Goal: Book appointment/travel/reservation

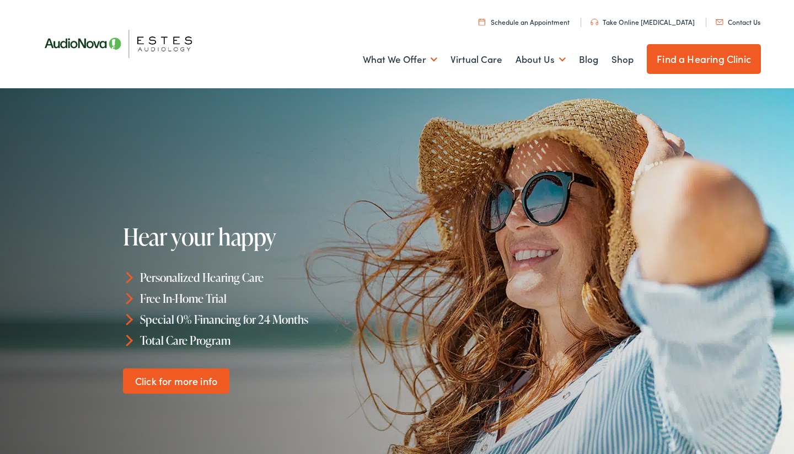
click at [706, 51] on link "Find a Hearing Clinic" at bounding box center [704, 59] width 114 height 30
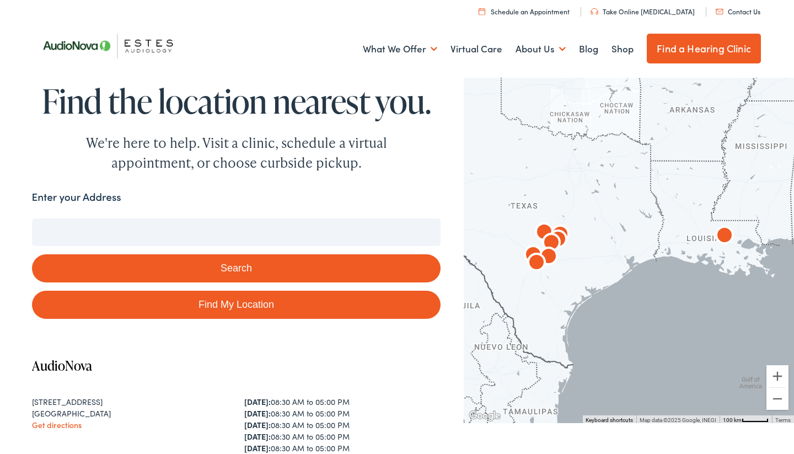
click at [120, 226] on input "Enter your Address" at bounding box center [236, 232] width 409 height 28
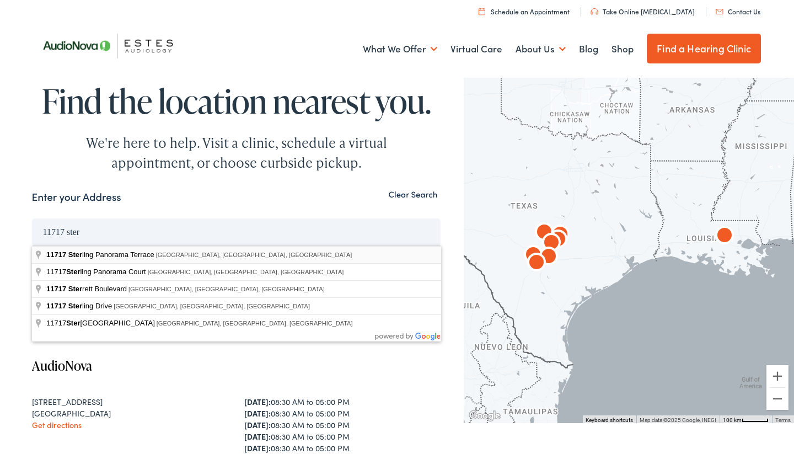
type input "11717 Sterling Panorama Terrace, Austin, TX, USA"
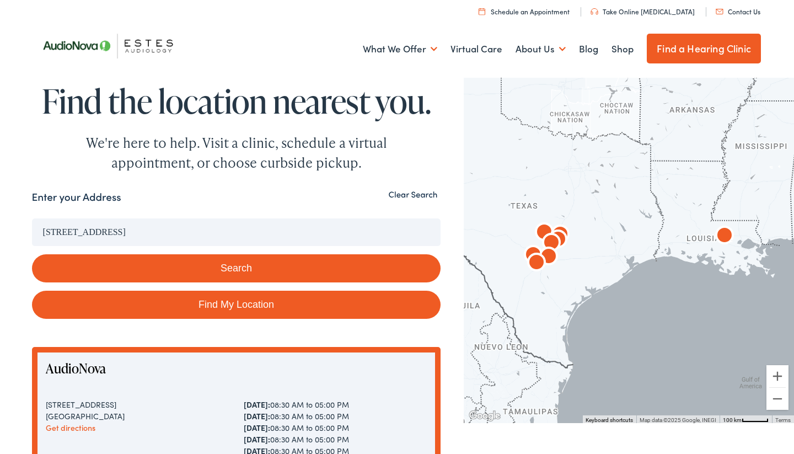
click at [212, 269] on button "Search" at bounding box center [236, 268] width 409 height 28
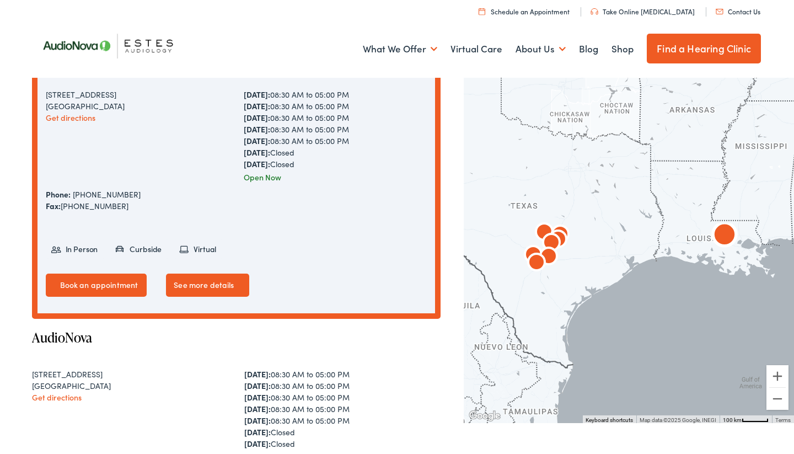
scroll to position [191, 0]
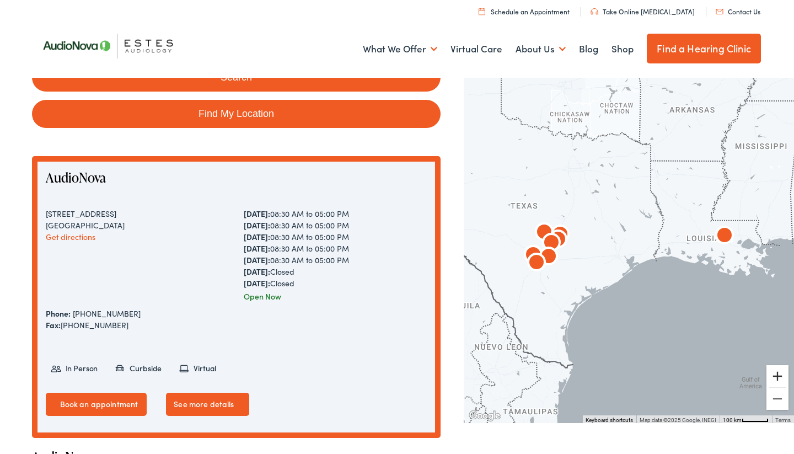
click at [771, 378] on button "Zoom in" at bounding box center [777, 376] width 22 height 22
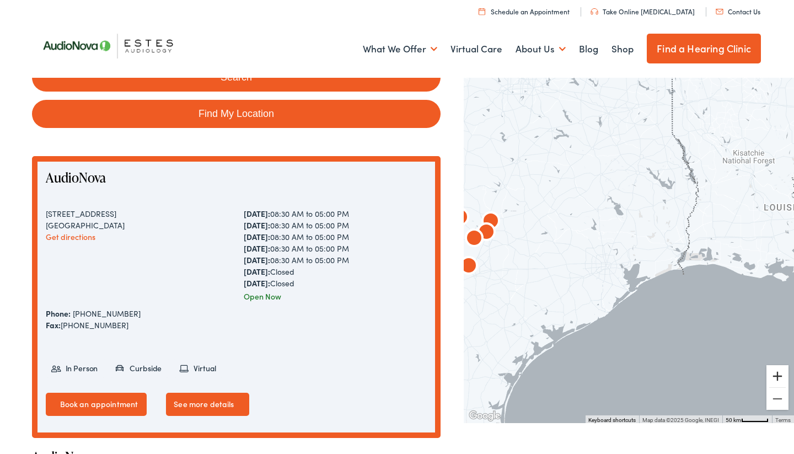
click at [770, 376] on button "Zoom in" at bounding box center [777, 376] width 22 height 22
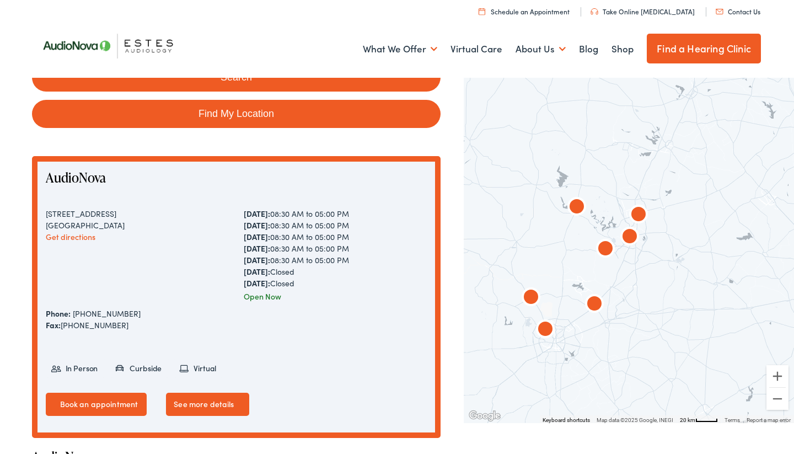
drag, startPoint x: 466, startPoint y: 290, endPoint x: 757, endPoint y: 312, distance: 292.0
click at [765, 313] on div at bounding box center [629, 248] width 330 height 348
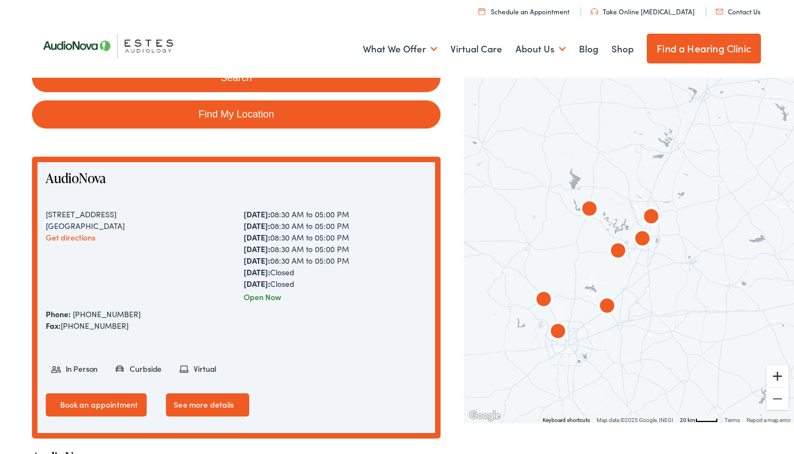
scroll to position [187, 1]
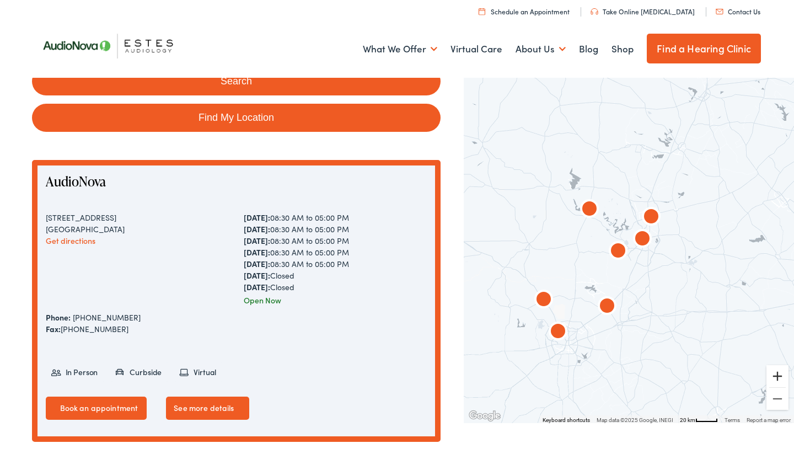
click at [778, 371] on button "Zoom in" at bounding box center [777, 376] width 22 height 22
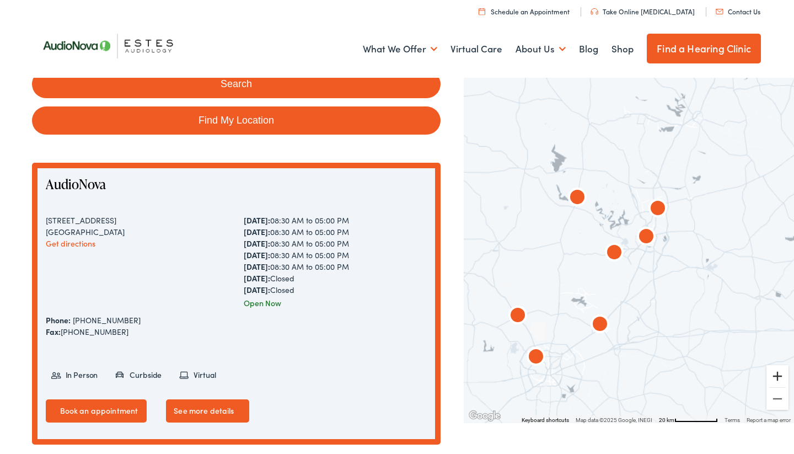
scroll to position [183, 0]
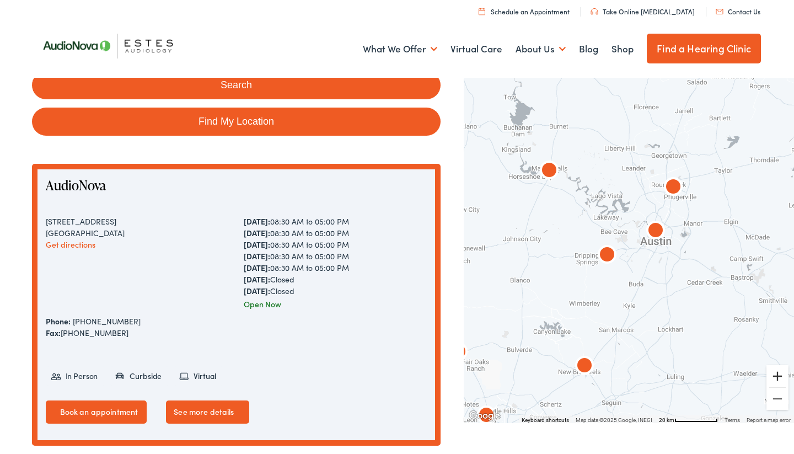
click at [777, 371] on button "Zoom in" at bounding box center [777, 376] width 22 height 22
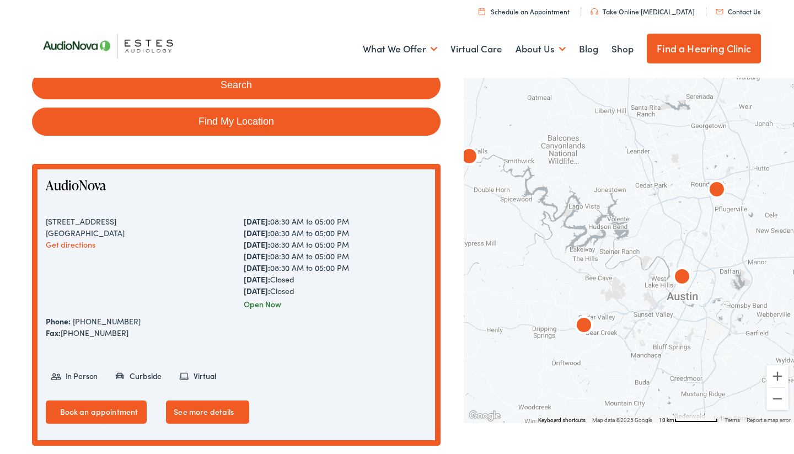
drag, startPoint x: 695, startPoint y: 300, endPoint x: 693, endPoint y: 355, distance: 54.6
click at [693, 354] on div at bounding box center [629, 248] width 330 height 348
click at [582, 326] on img "AudioNova" at bounding box center [583, 326] width 26 height 26
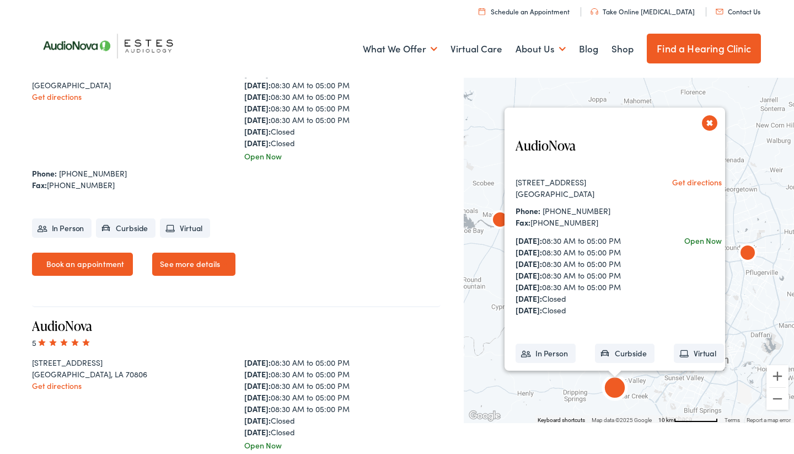
scroll to position [613, 0]
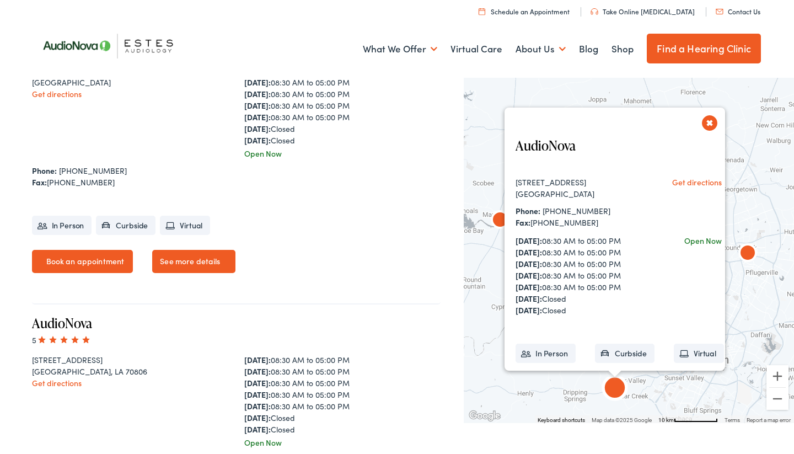
drag, startPoint x: 586, startPoint y: 194, endPoint x: 653, endPoint y: 188, distance: 67.5
click at [586, 195] on div "Austin, TX 78737" at bounding box center [578, 194] width 125 height 12
click at [675, 185] on link "Get directions" at bounding box center [698, 181] width 50 height 11
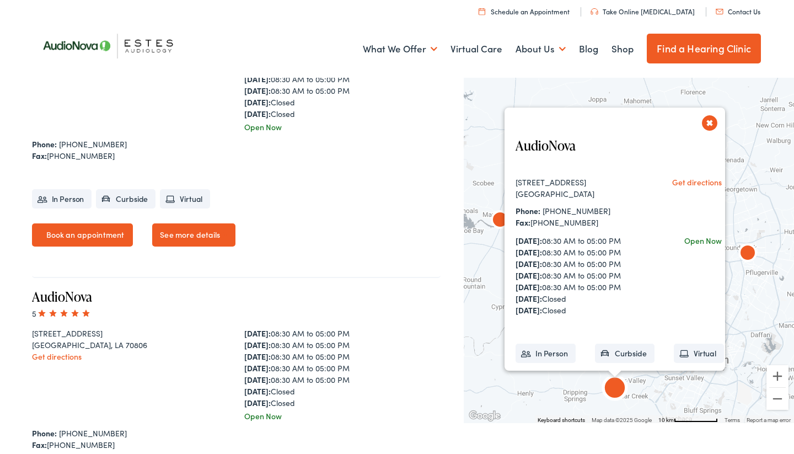
scroll to position [661, 0]
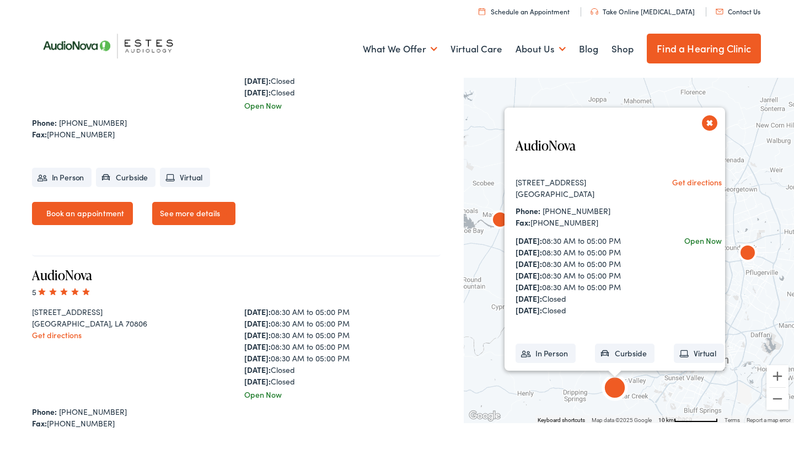
click at [194, 225] on link "See more details" at bounding box center [193, 213] width 83 height 23
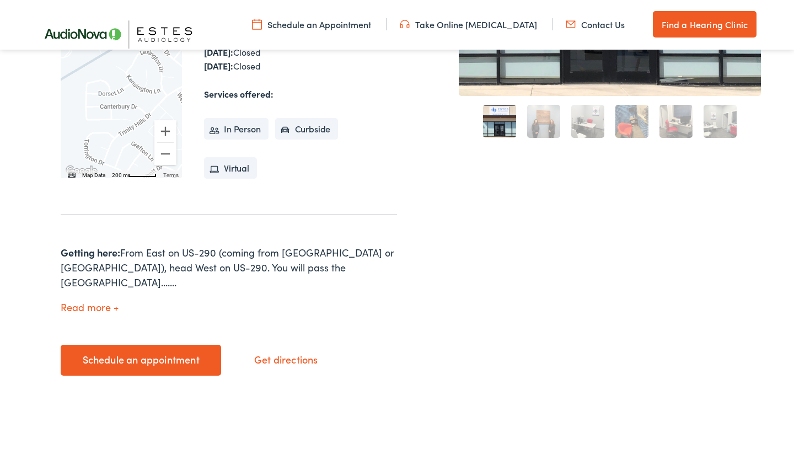
scroll to position [363, 0]
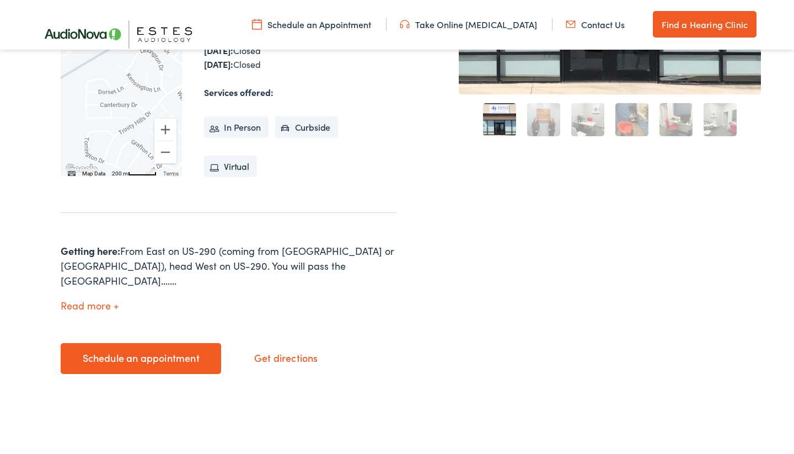
click at [91, 300] on button "Read more" at bounding box center [90, 306] width 58 height 12
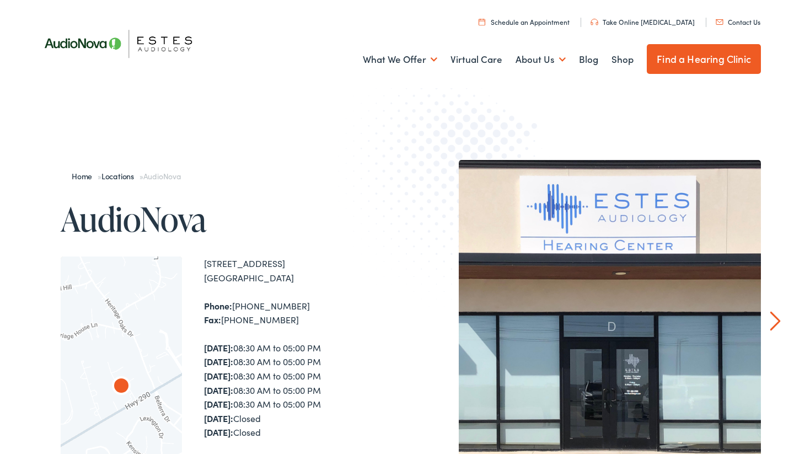
scroll to position [0, 0]
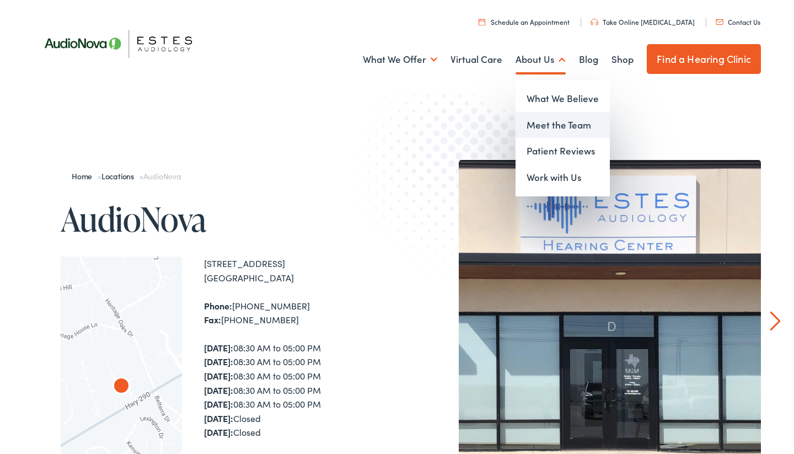
click at [545, 128] on link "Meet the Team" at bounding box center [563, 125] width 94 height 26
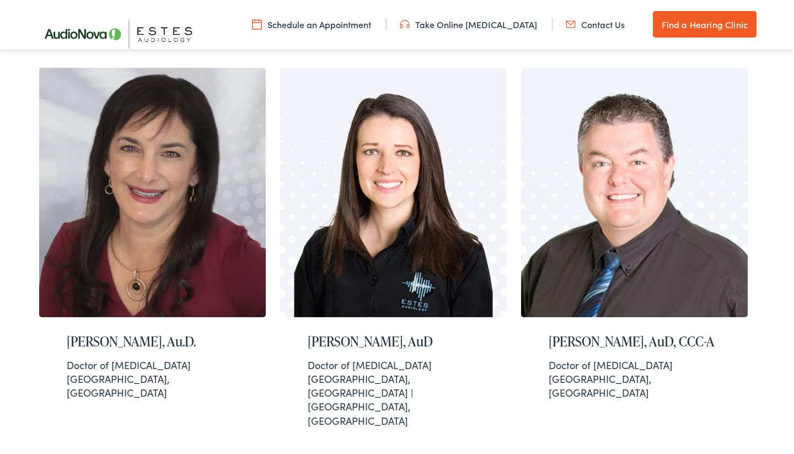
scroll to position [736, 0]
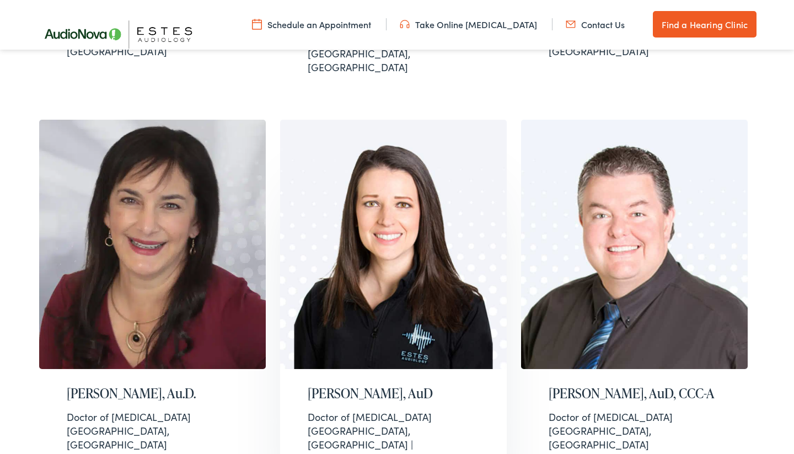
click at [337, 228] on img at bounding box center [393, 244] width 227 height 249
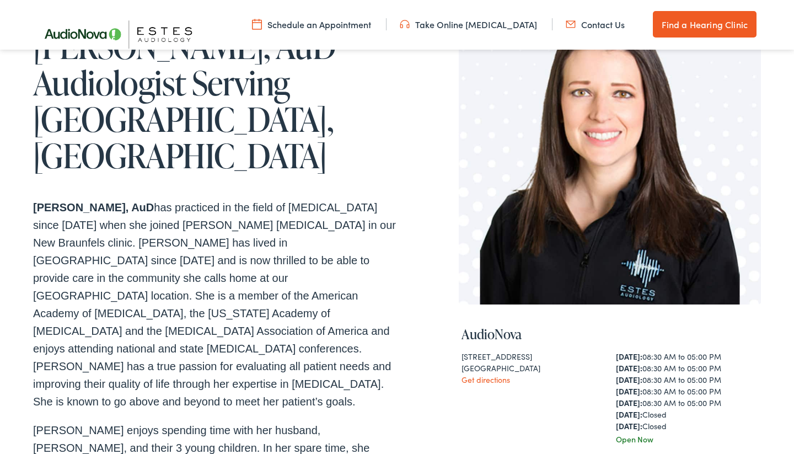
scroll to position [113, 0]
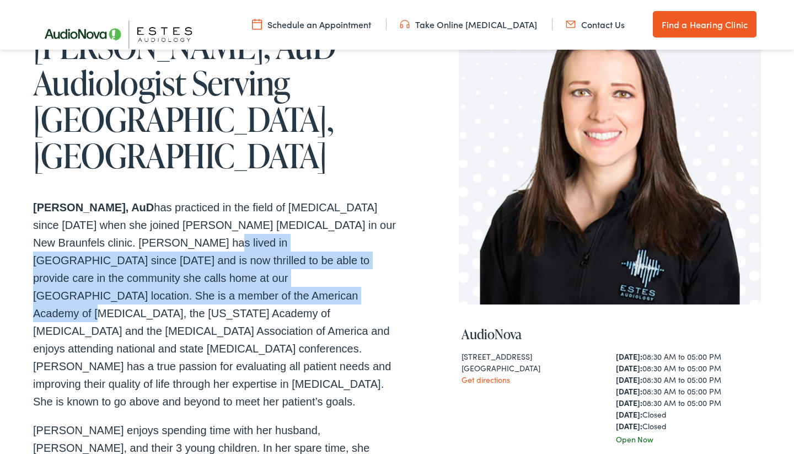
drag, startPoint x: 151, startPoint y: 224, endPoint x: 147, endPoint y: 245, distance: 21.3
click at [150, 246] on p "[PERSON_NAME], AuD has practiced in the field of [MEDICAL_DATA] since [DATE] wh…" at bounding box center [215, 304] width 364 height 212
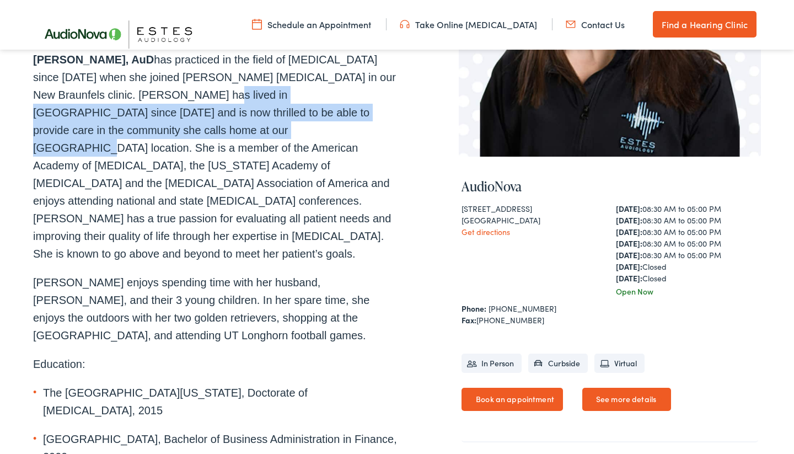
scroll to position [260, 0]
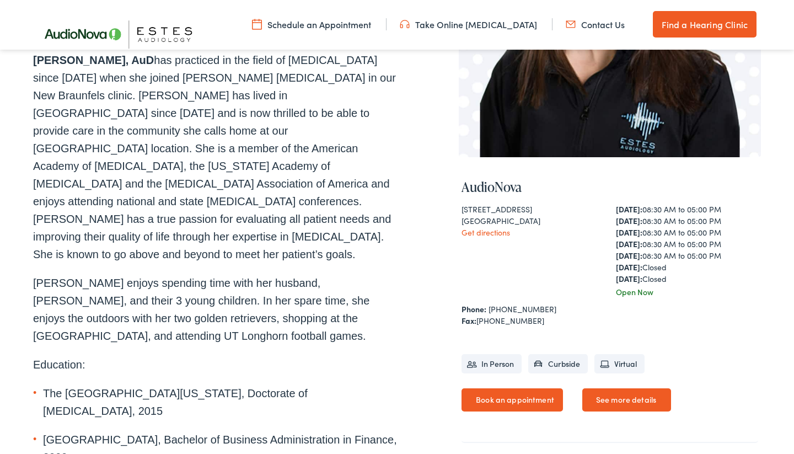
click at [128, 274] on p "[PERSON_NAME] enjoys spending time with her husband, [PERSON_NAME], and their 3…" at bounding box center [215, 309] width 364 height 71
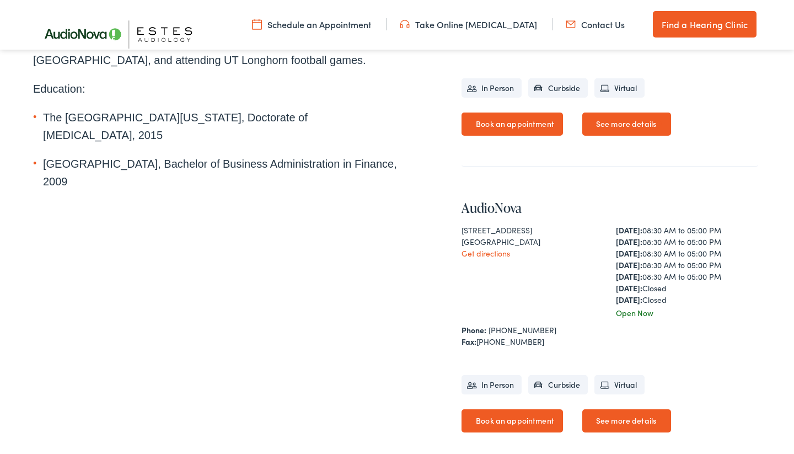
scroll to position [498, 0]
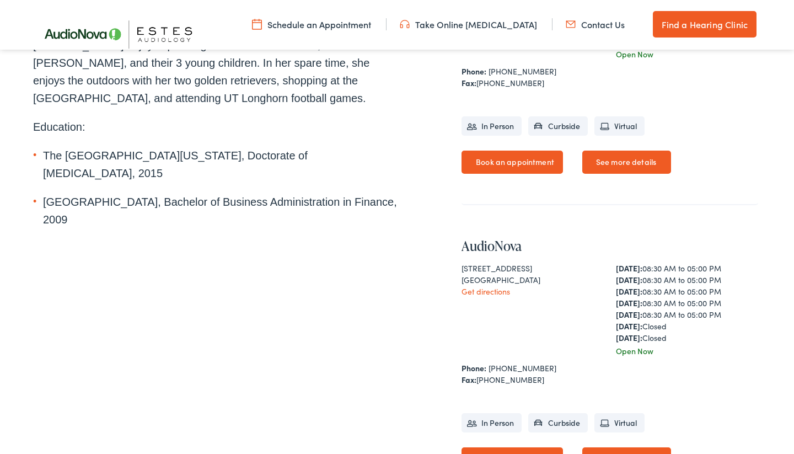
click at [475, 124] on li "In Person" at bounding box center [491, 125] width 60 height 19
click at [543, 174] on link "Book an appointment" at bounding box center [511, 162] width 101 height 23
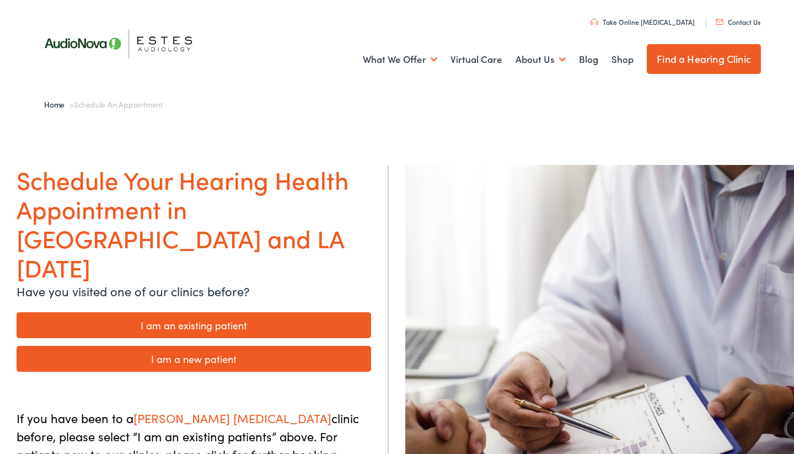
click at [218, 346] on link "I am a new patient" at bounding box center [194, 359] width 355 height 26
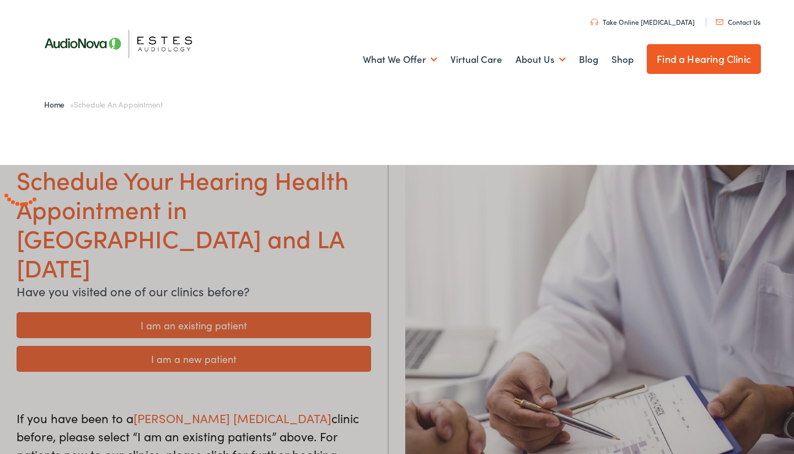
scroll to position [90, 0]
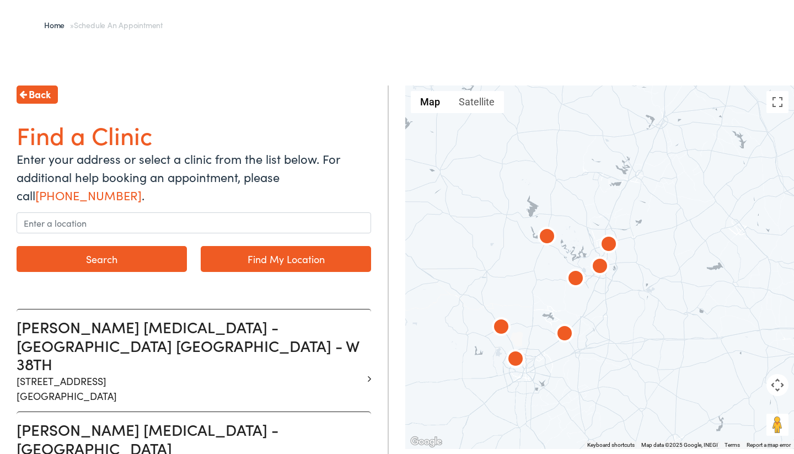
scroll to position [221, 0]
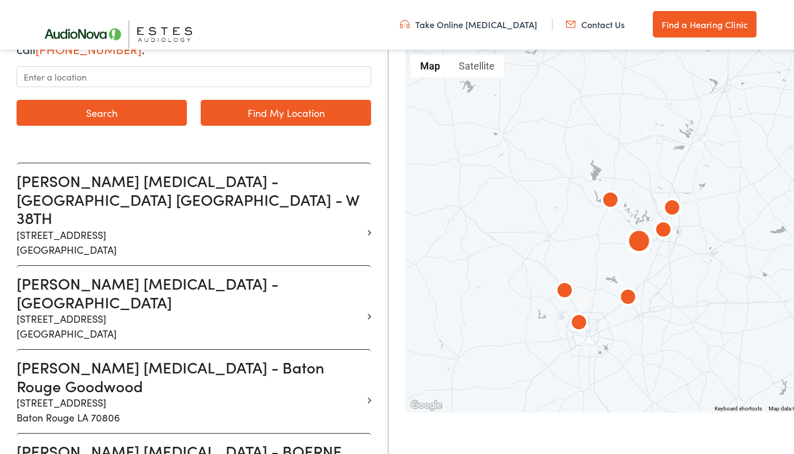
click at [106, 311] on p "13210 W Hwy 290 Suite D Austin TX 78737" at bounding box center [190, 326] width 346 height 30
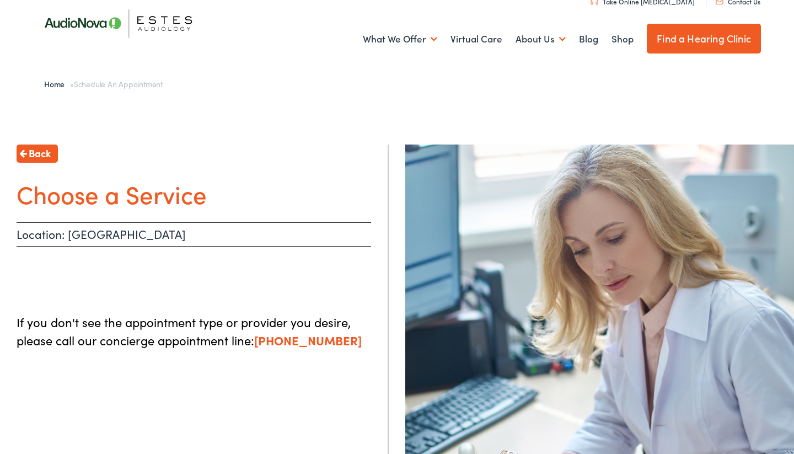
scroll to position [24, 1]
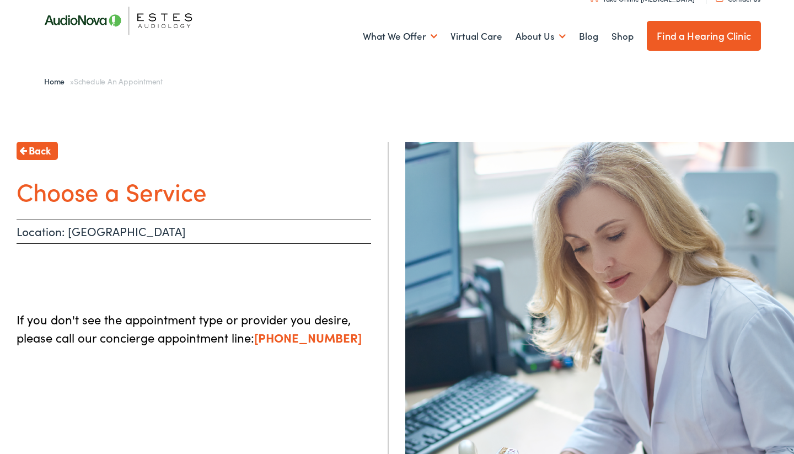
click at [121, 316] on p "If you don't see the appointment type or provider you desire, please call our c…" at bounding box center [194, 328] width 355 height 36
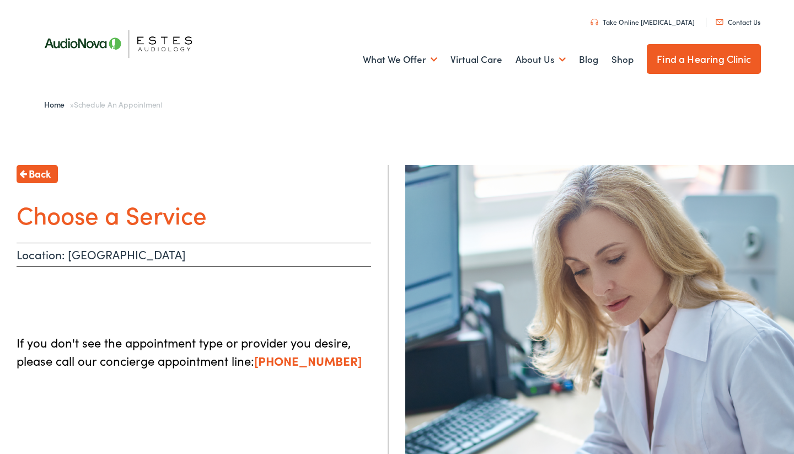
scroll to position [0, 0]
